Goal: Transaction & Acquisition: Purchase product/service

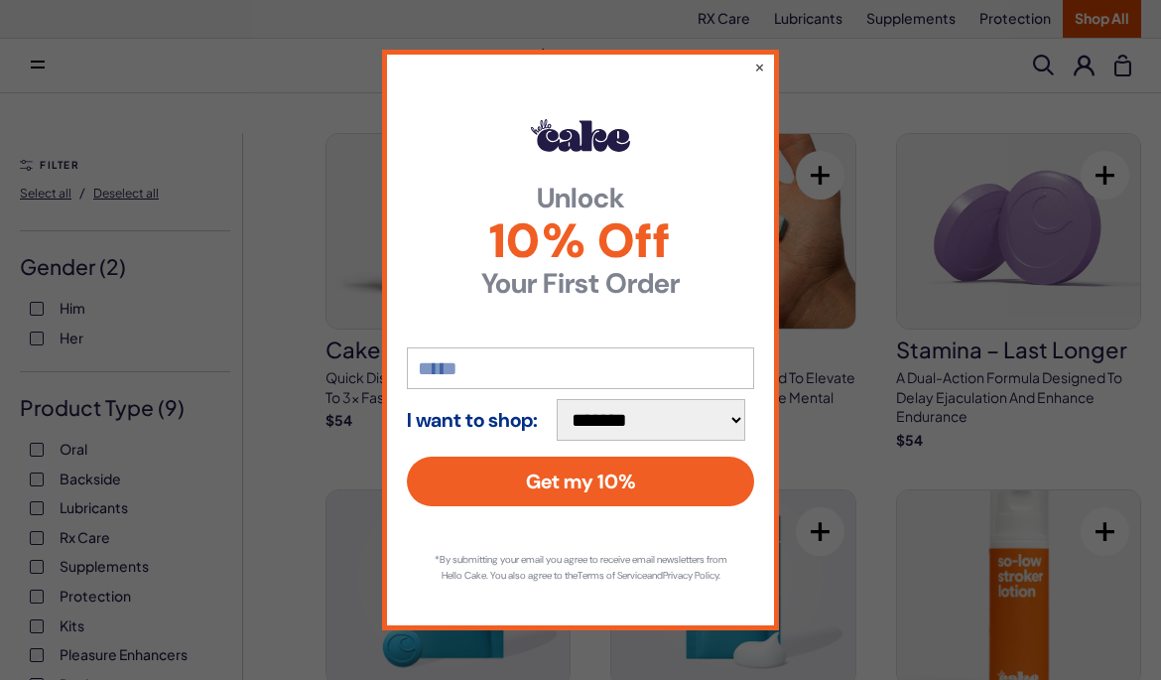
click at [762, 57] on button "×" at bounding box center [759, 67] width 11 height 20
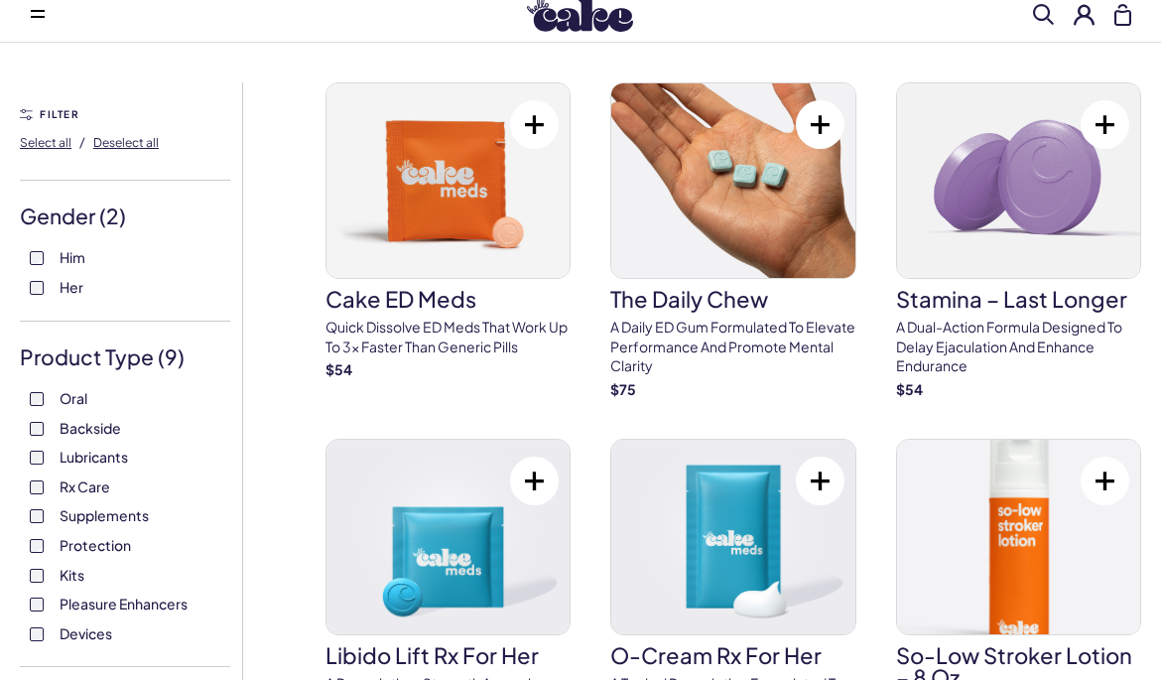
scroll to position [53, 0]
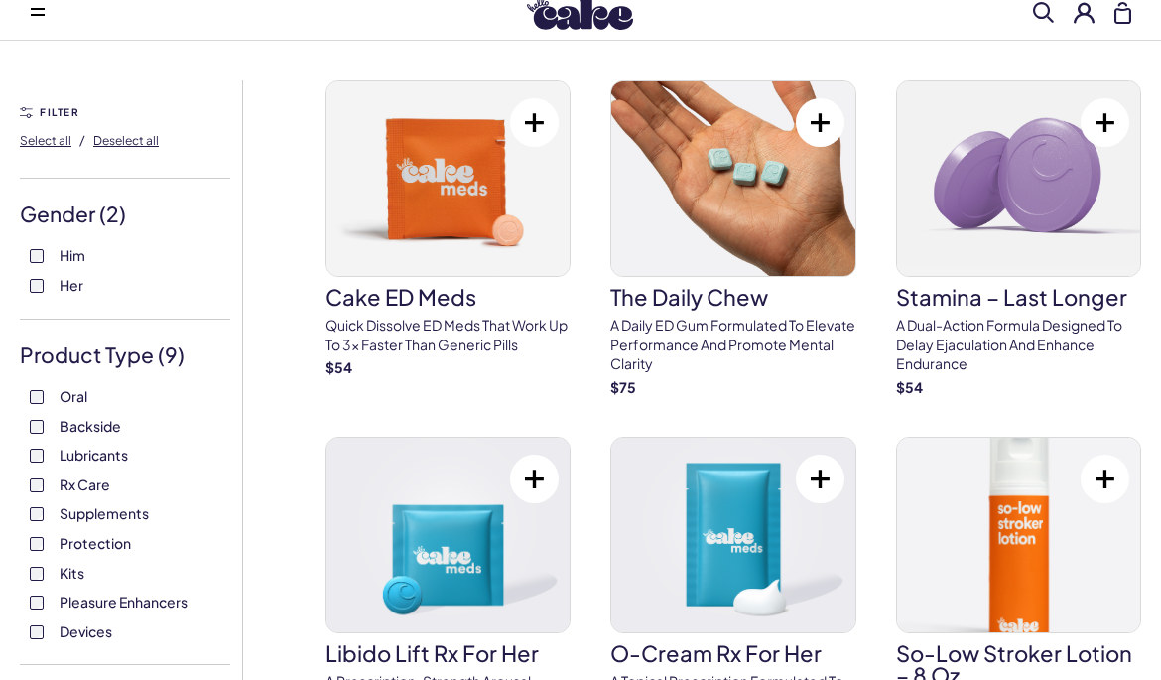
click at [742, 324] on p "A Daily ED Gum Formulated To Elevate Performance And Promote Mental Clarity" at bounding box center [732, 344] width 245 height 59
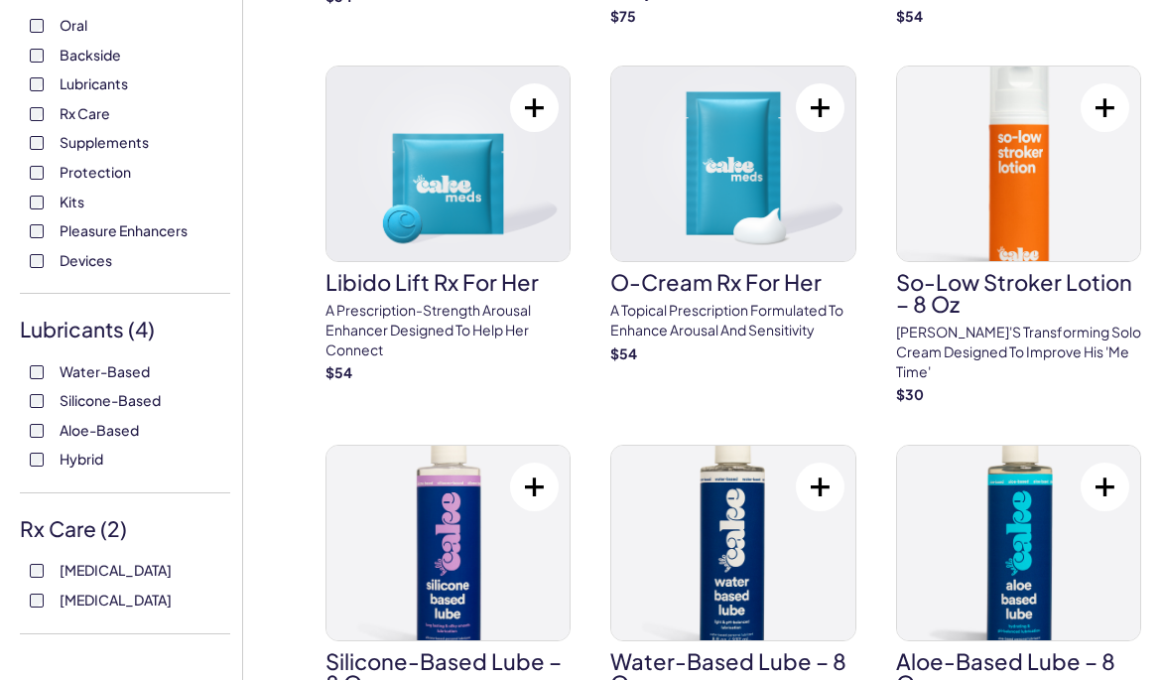
scroll to position [425, 0]
click at [1024, 341] on p "[PERSON_NAME]'s transforming solo cream designed to improve his 'me time'" at bounding box center [1018, 350] width 245 height 59
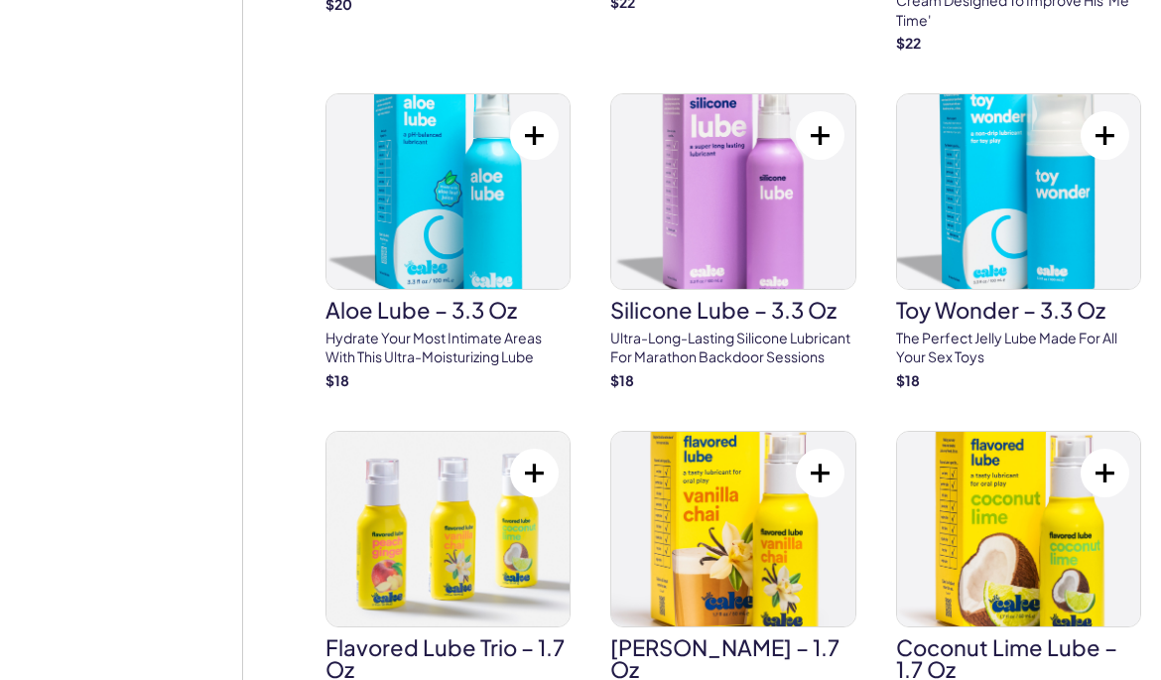
scroll to position [3337, 0]
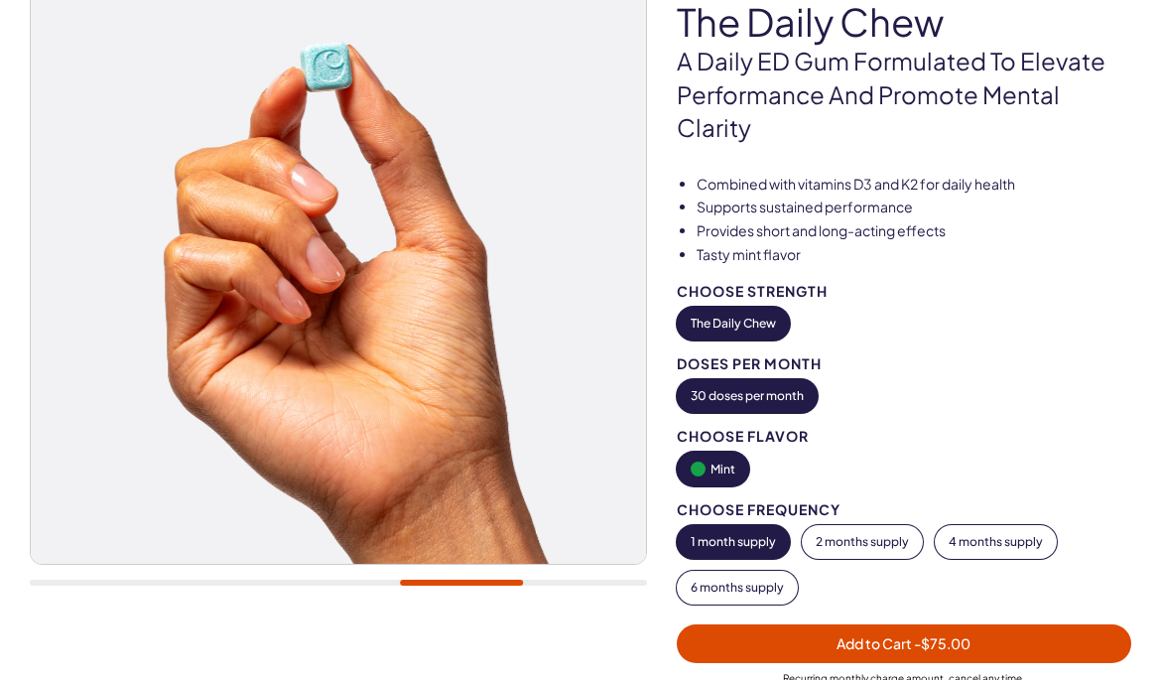
scroll to position [207, 0]
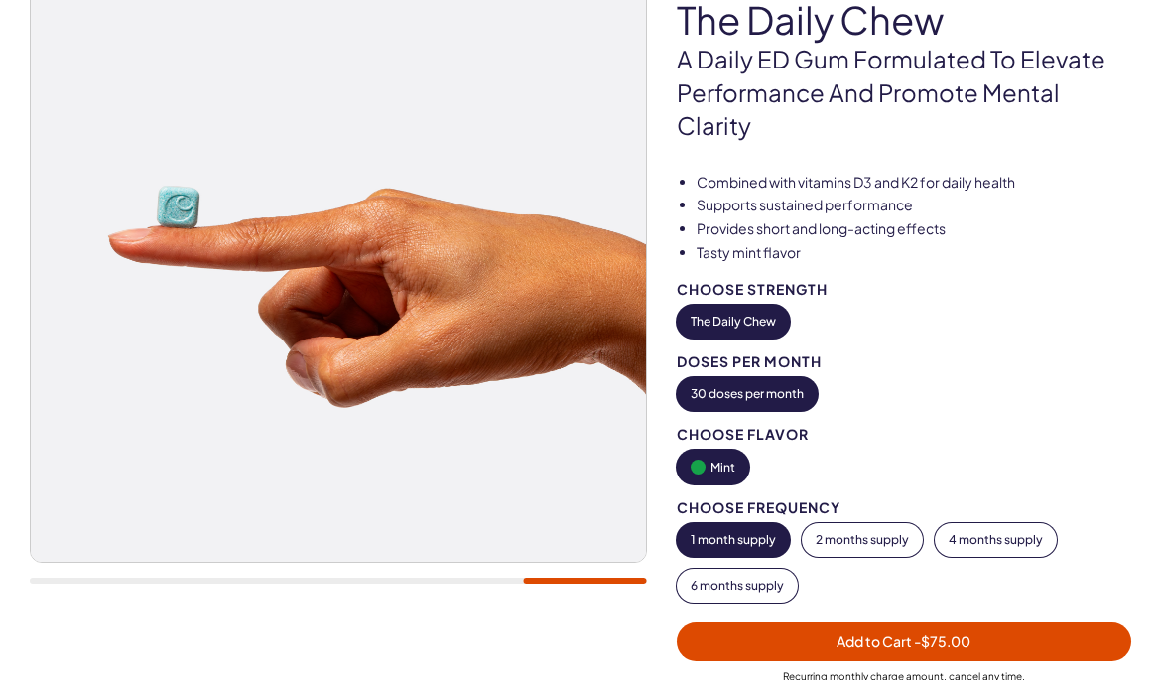
click at [766, 582] on button "6 months supply" at bounding box center [737, 585] width 121 height 34
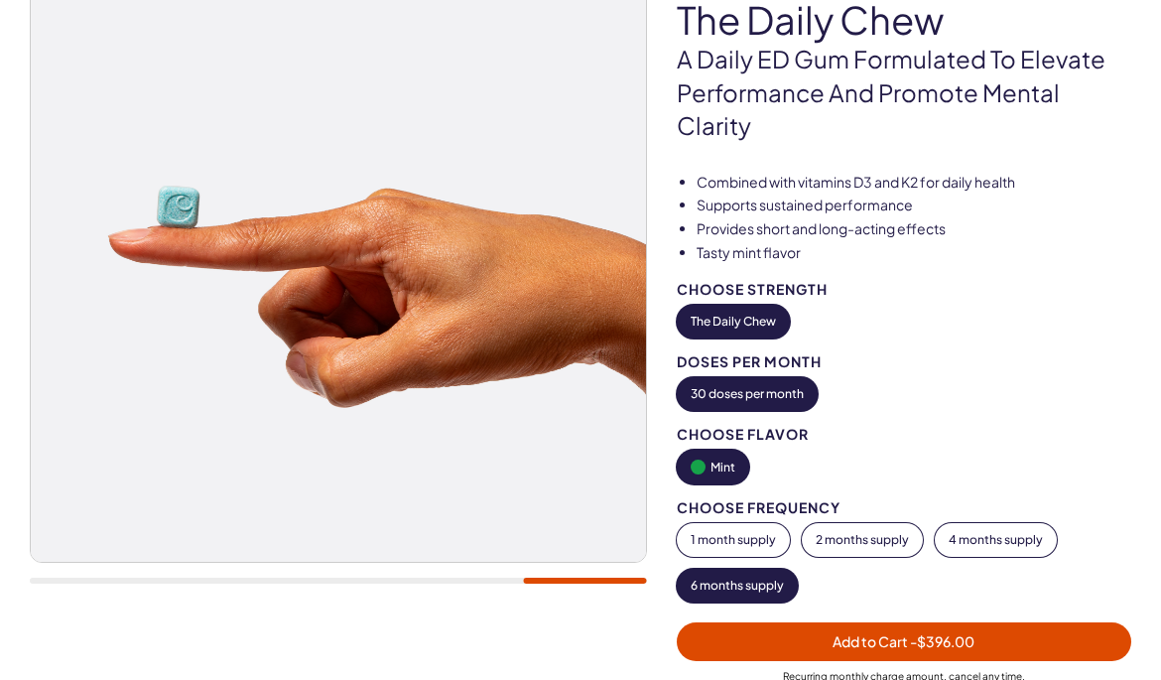
click at [747, 533] on button "1 month supply" at bounding box center [733, 540] width 113 height 34
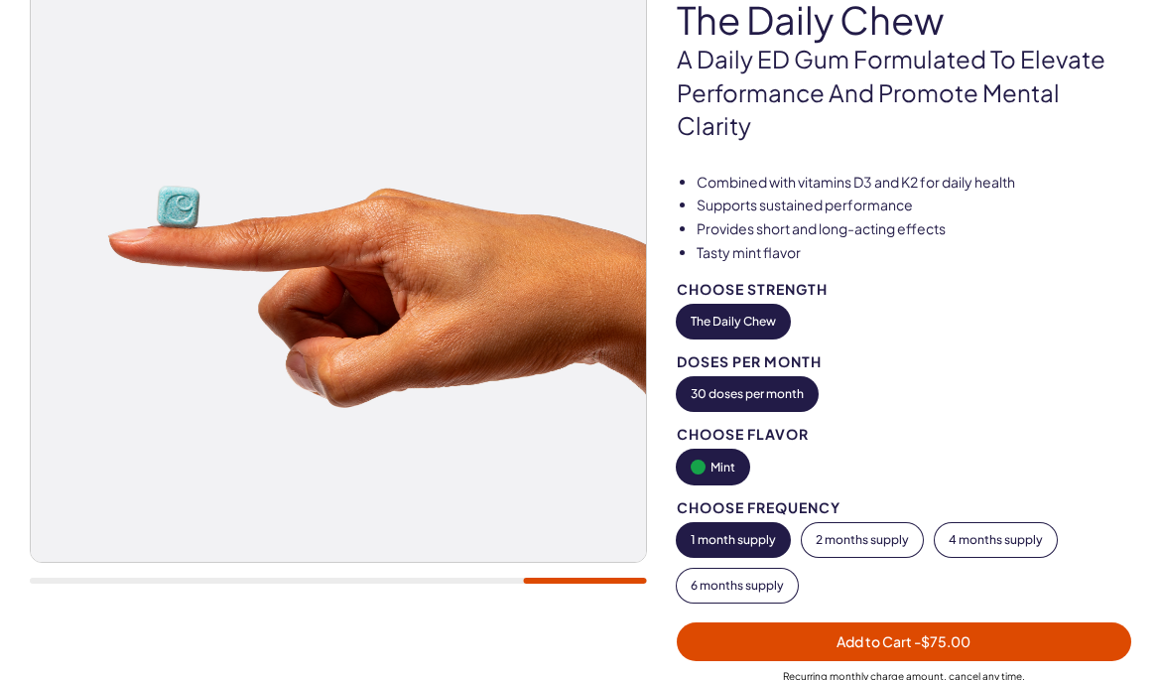
click at [871, 535] on button "2 months supply" at bounding box center [862, 540] width 121 height 34
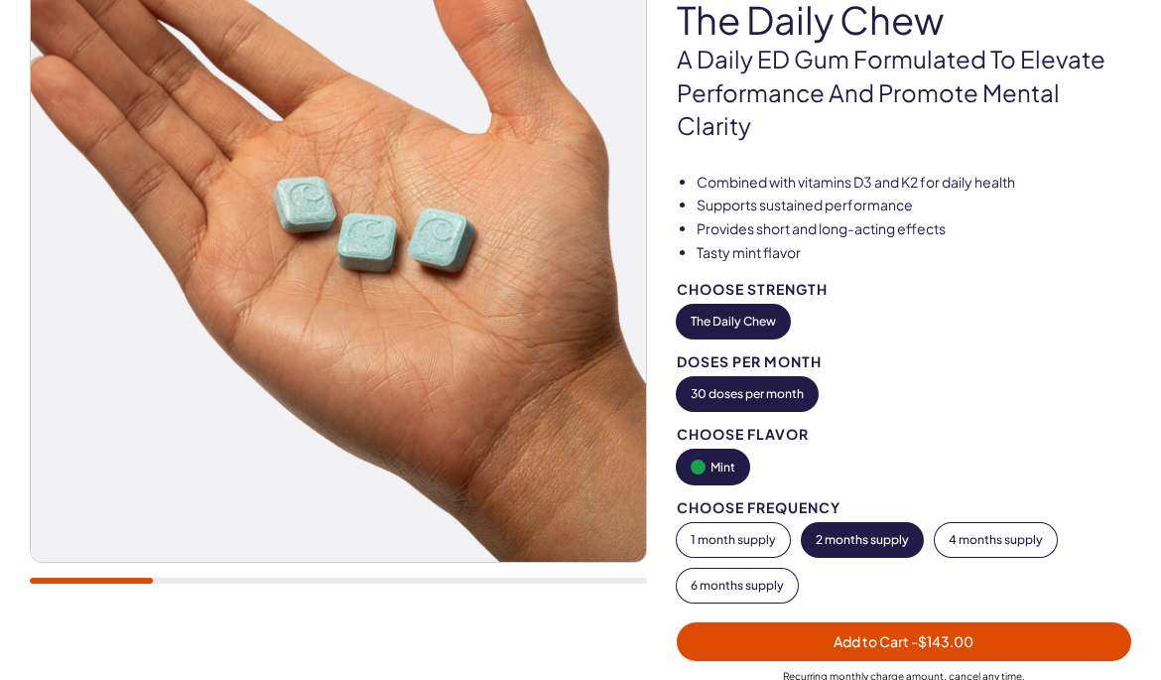
click at [979, 532] on button "4 months supply" at bounding box center [995, 540] width 122 height 34
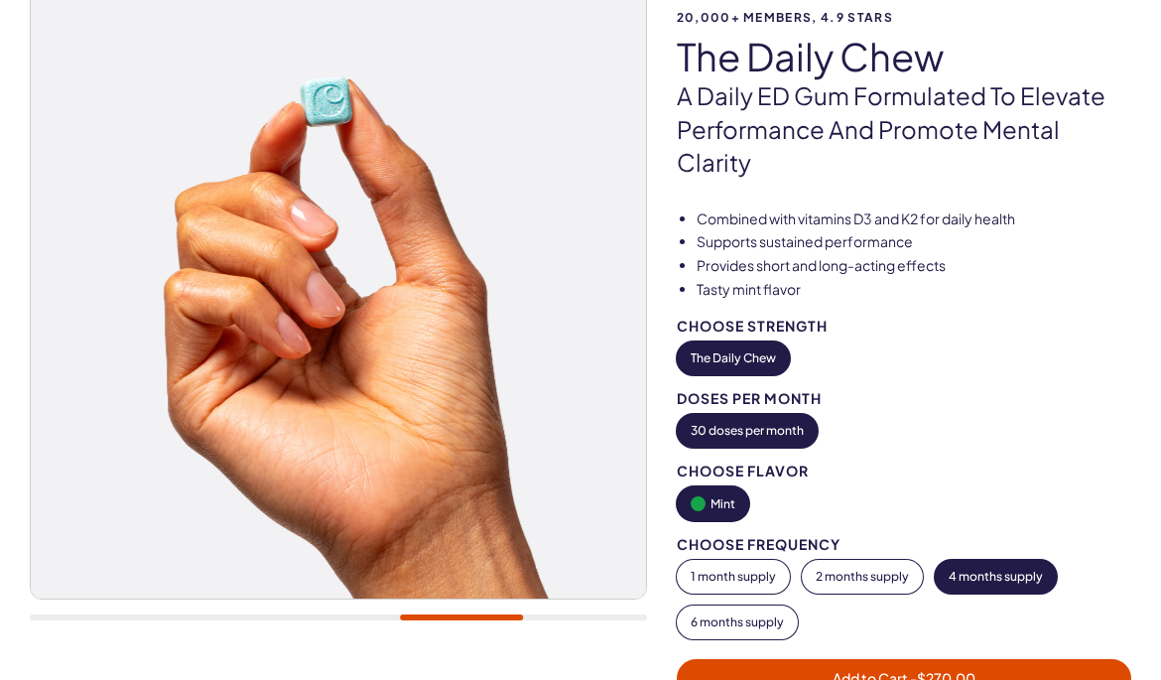
scroll to position [0, 0]
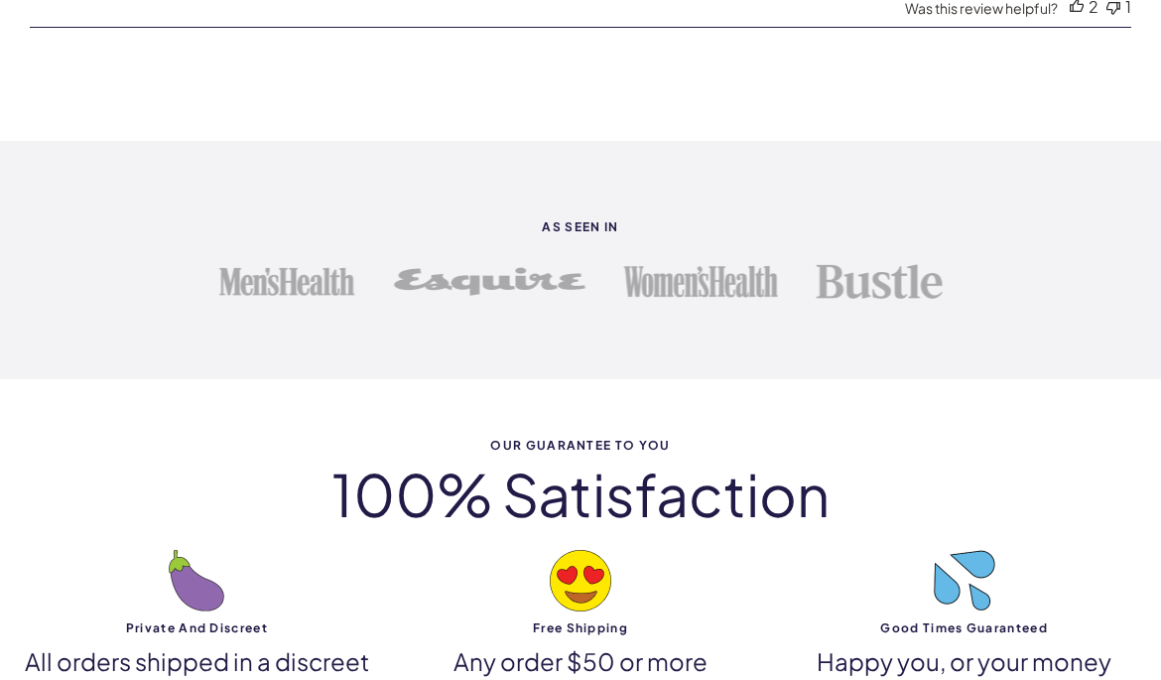
scroll to position [3837, 0]
